Goal: Find specific page/section: Find specific page/section

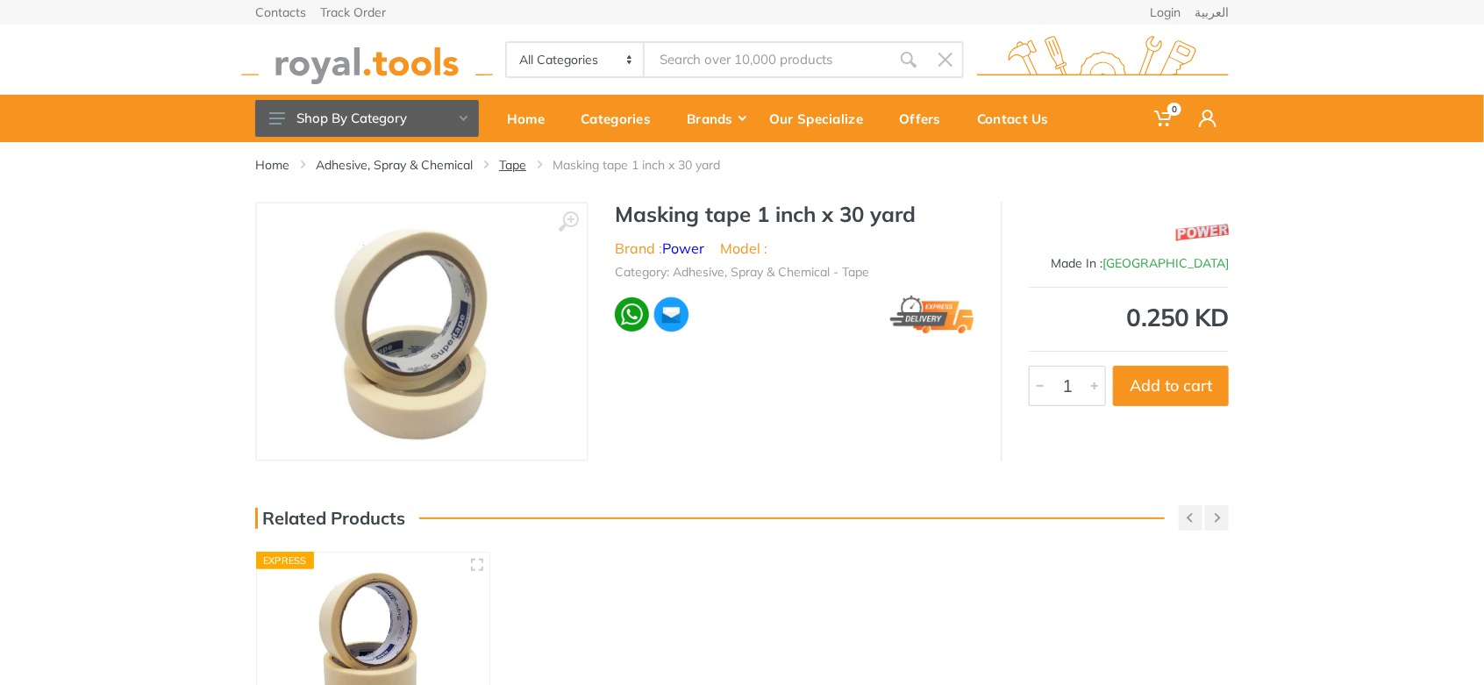
click at [513, 160] on link "Tape" at bounding box center [512, 165] width 27 height 18
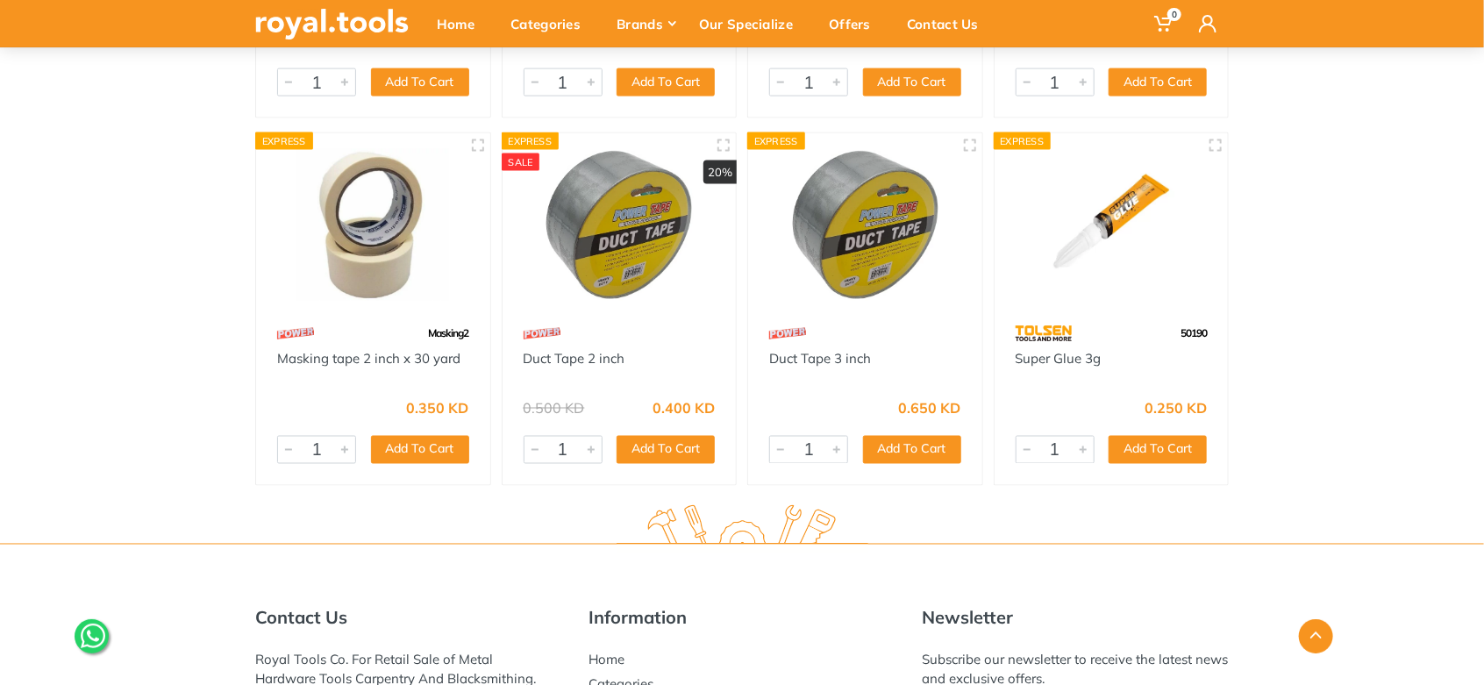
scroll to position [1266, 0]
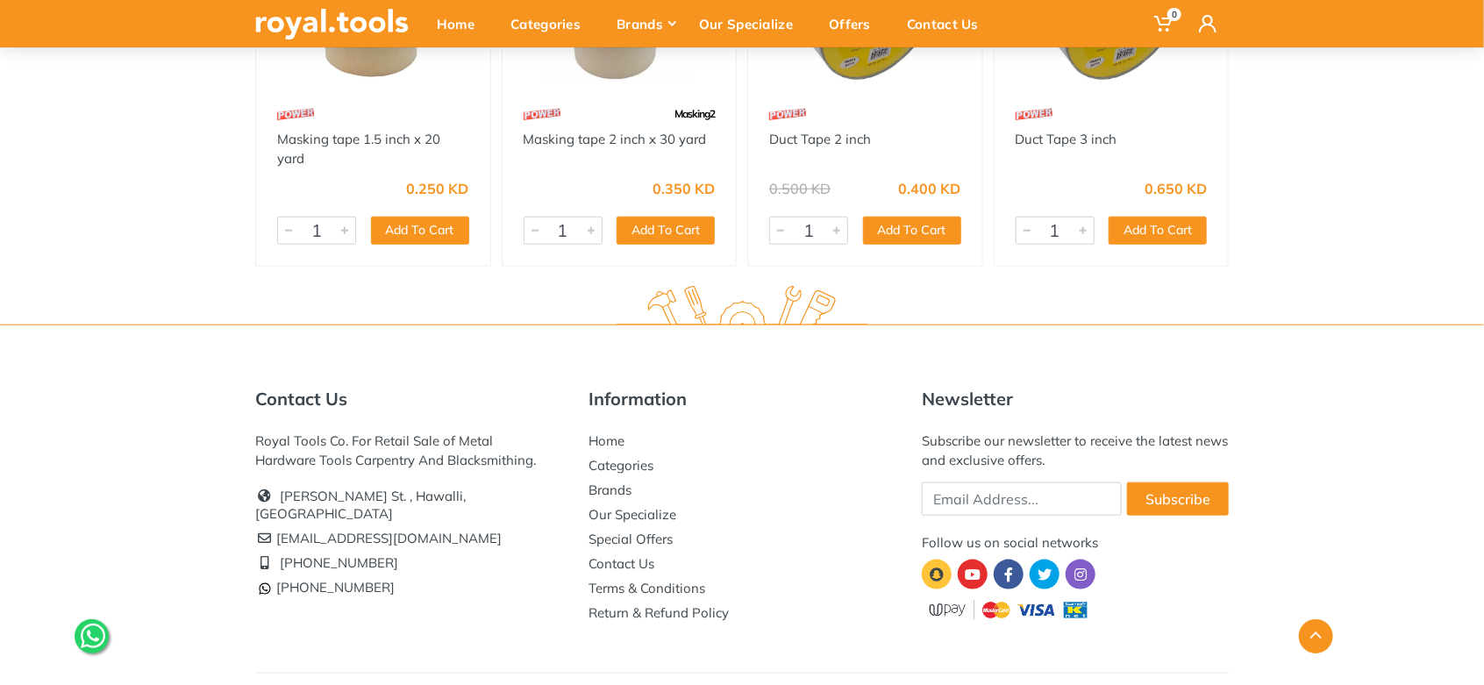
scroll to position [755, 0]
